Goal: Find specific page/section: Find specific page/section

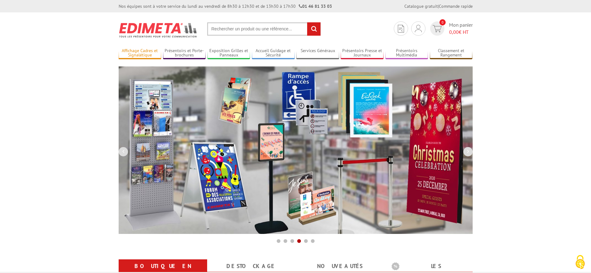
click at [135, 49] on link "Affichage Cadres et Signalétique" at bounding box center [140, 53] width 43 height 10
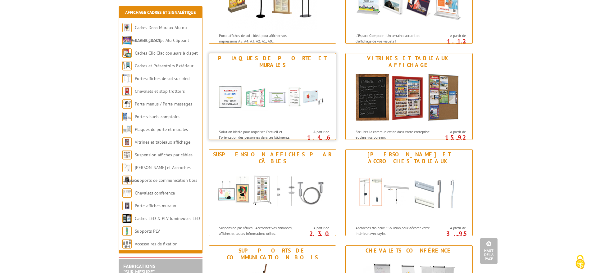
scroll to position [435, 0]
click at [269, 73] on img at bounding box center [272, 98] width 115 height 56
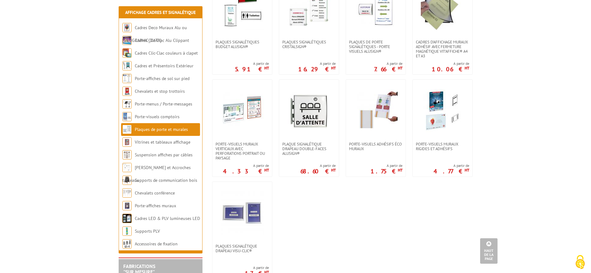
scroll to position [155, 0]
